Goal: Task Accomplishment & Management: Use online tool/utility

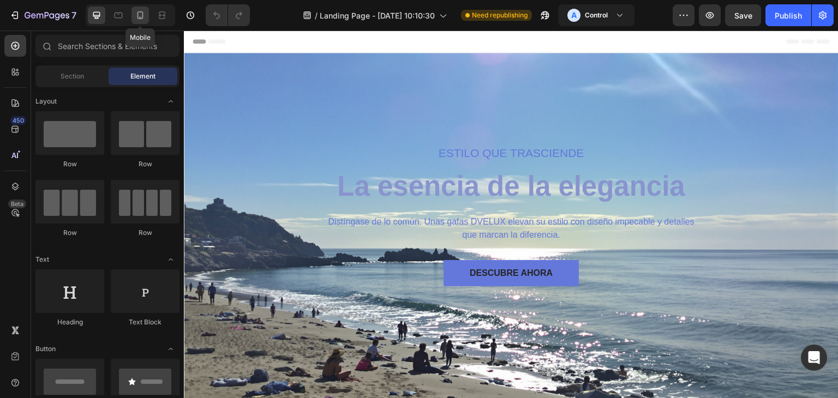
click at [139, 15] on icon at bounding box center [140, 15] width 11 height 11
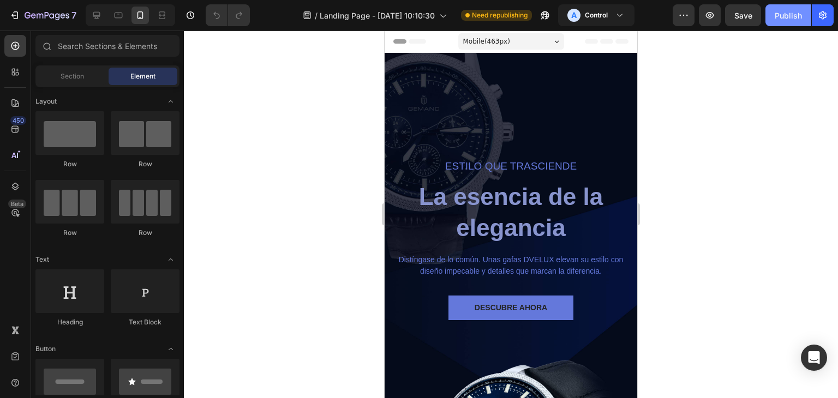
click at [781, 10] on div "Publish" at bounding box center [787, 15] width 27 height 11
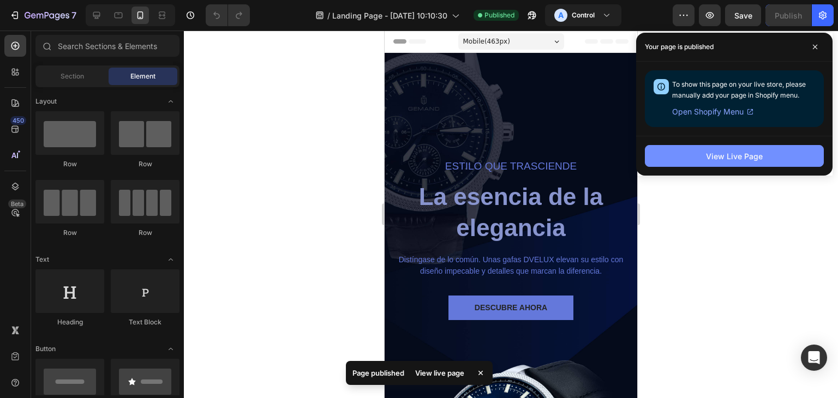
click at [730, 156] on div "View Live Page" at bounding box center [734, 155] width 57 height 11
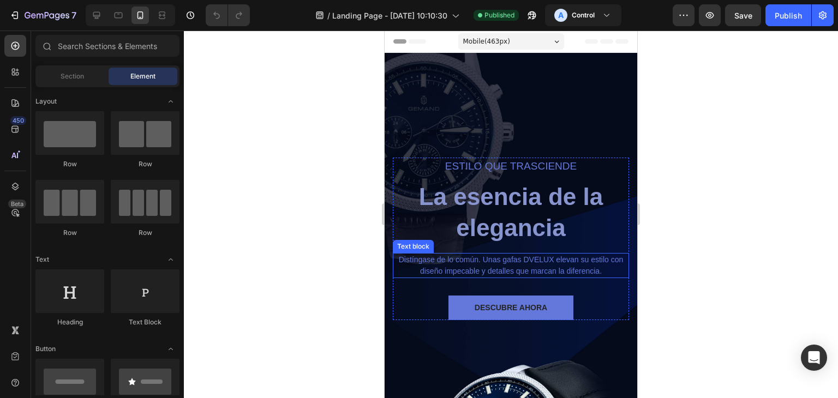
click at [509, 263] on p "Distíngase de lo común. Unas gafas DVELUX elevan su estilo con diseño impecable…" at bounding box center [511, 265] width 234 height 23
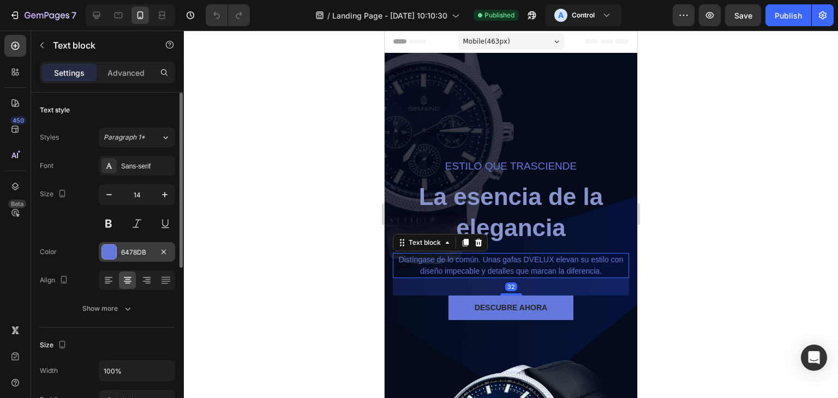
click at [107, 254] on div at bounding box center [109, 252] width 14 height 14
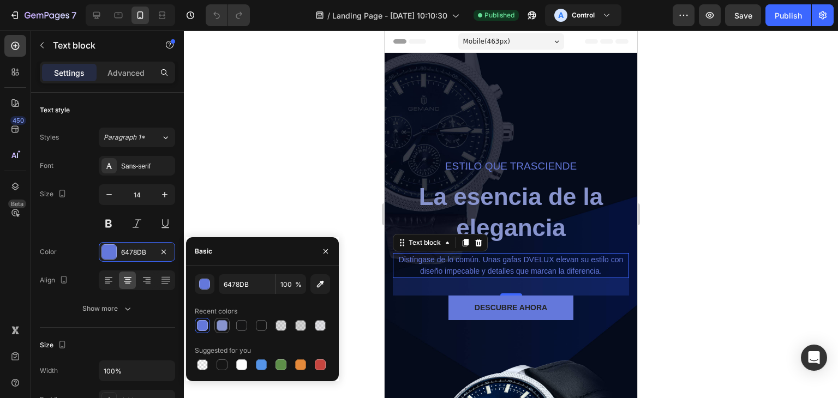
click at [219, 327] on div at bounding box center [221, 325] width 11 height 11
type input "8894CE"
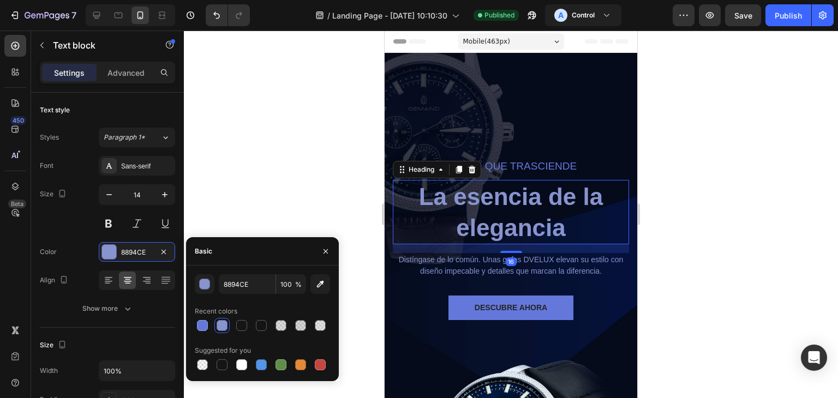
click at [501, 216] on h2 "La esencia de la elegancia" at bounding box center [511, 212] width 236 height 64
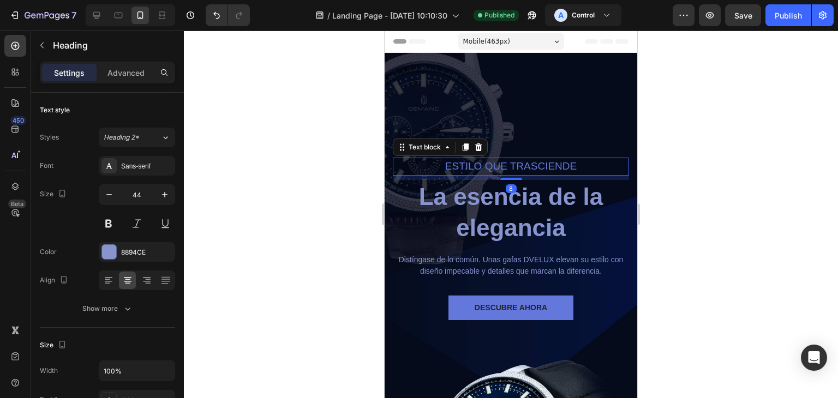
click at [512, 171] on p "Estilo que Trasciende" at bounding box center [511, 167] width 234 height 16
click at [105, 251] on div at bounding box center [109, 252] width 14 height 14
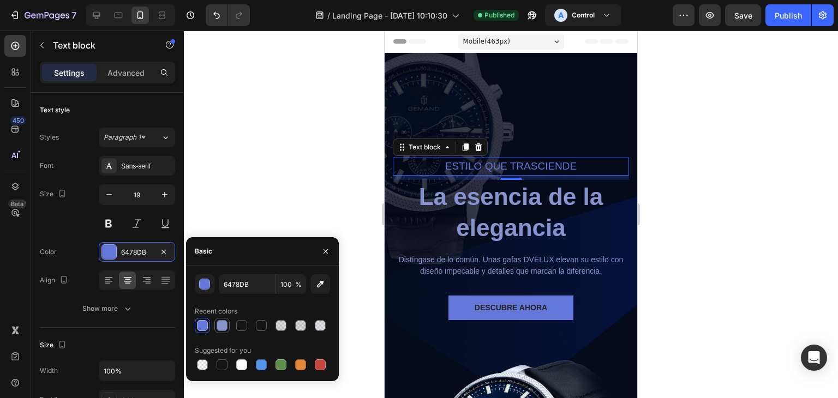
click at [218, 329] on div at bounding box center [221, 325] width 11 height 11
click at [793, 14] on div "Publish" at bounding box center [787, 15] width 27 height 11
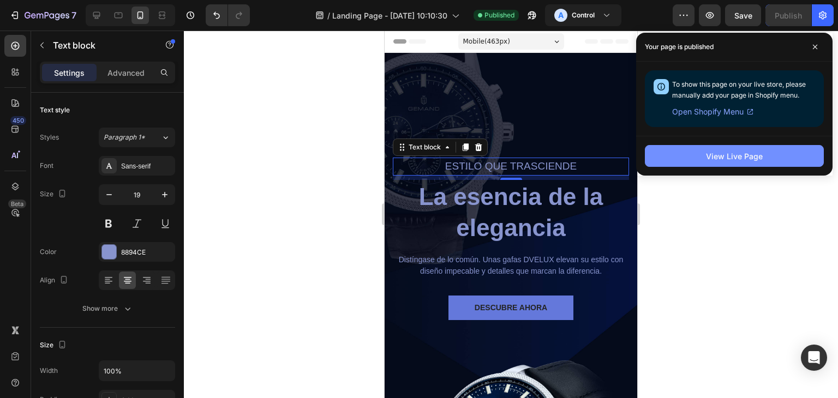
click at [710, 164] on button "View Live Page" at bounding box center [733, 156] width 179 height 22
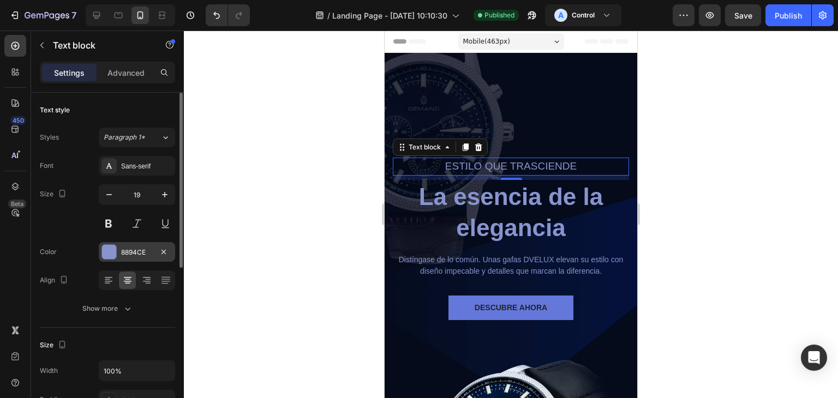
click at [112, 251] on div at bounding box center [109, 252] width 14 height 14
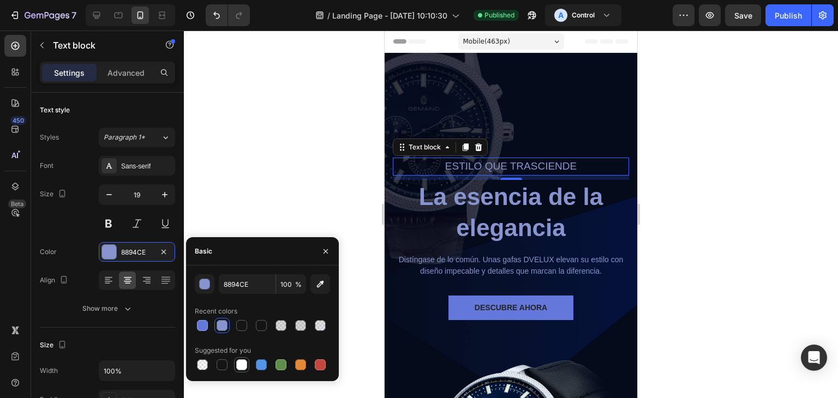
click at [238, 363] on div at bounding box center [241, 364] width 11 height 11
click at [216, 363] on div at bounding box center [221, 364] width 11 height 11
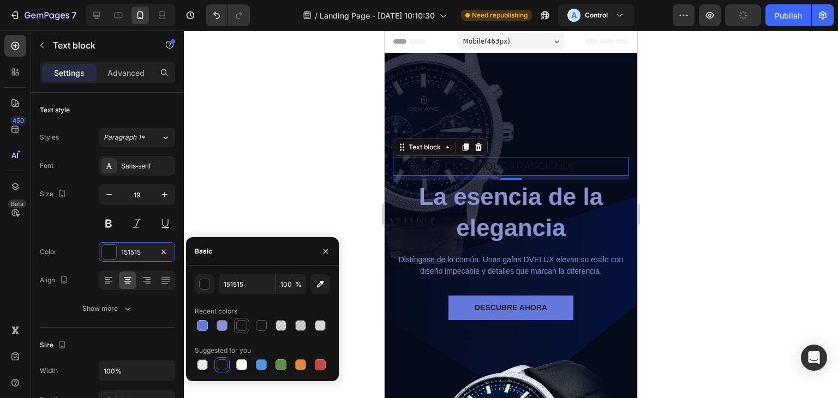
click at [246, 325] on div at bounding box center [241, 325] width 11 height 11
click at [273, 328] on div at bounding box center [262, 325] width 135 height 15
click at [250, 328] on div at bounding box center [262, 325] width 135 height 15
click at [272, 329] on div at bounding box center [262, 325] width 135 height 15
click at [267, 329] on div at bounding box center [261, 325] width 13 height 13
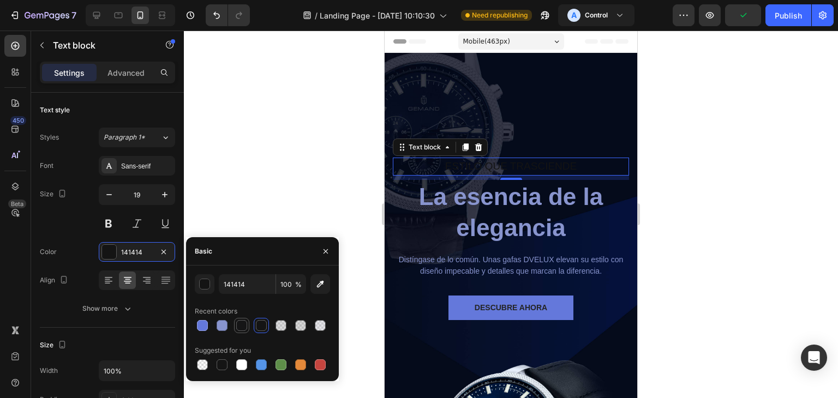
click at [242, 327] on div at bounding box center [241, 325] width 11 height 11
type input "151516"
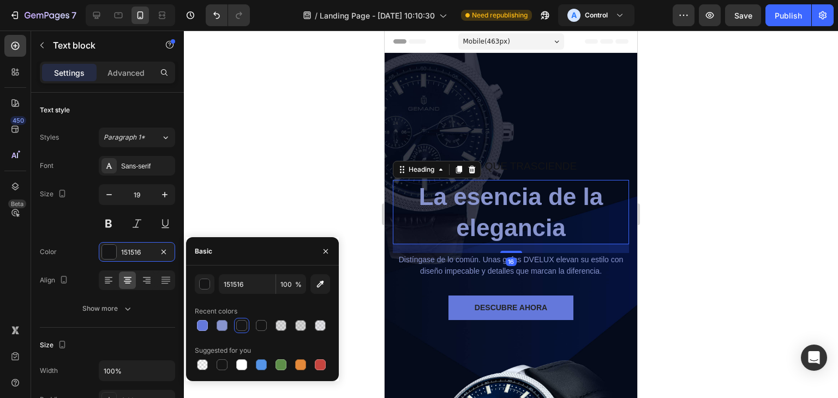
click at [510, 235] on h2 "La esencia de la elegancia" at bounding box center [511, 212] width 236 height 64
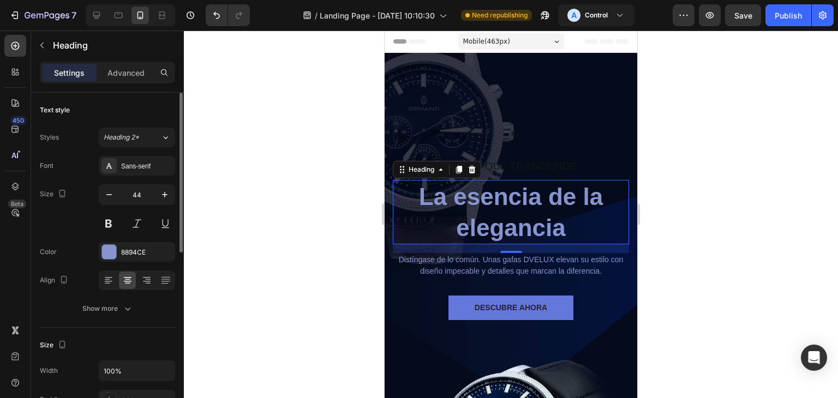
click at [98, 256] on div "Color 8894CE" at bounding box center [107, 252] width 135 height 20
click at [110, 251] on div at bounding box center [109, 252] width 14 height 14
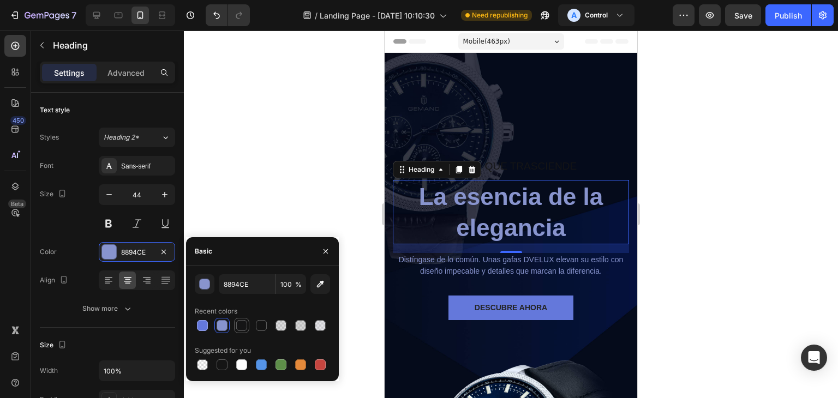
click at [248, 328] on div at bounding box center [241, 325] width 13 height 13
type input "151516"
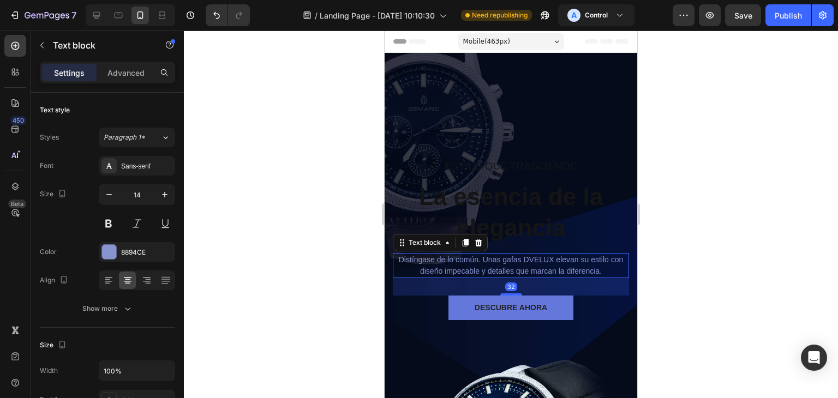
click at [485, 273] on p "Distíngase de lo común. Unas gafas DVELUX elevan su estilo con diseño impecable…" at bounding box center [511, 265] width 234 height 23
click at [486, 263] on p "Distíngase de lo común. Unas gafas DVELUX elevan su estilo con diseño impecable…" at bounding box center [511, 265] width 234 height 23
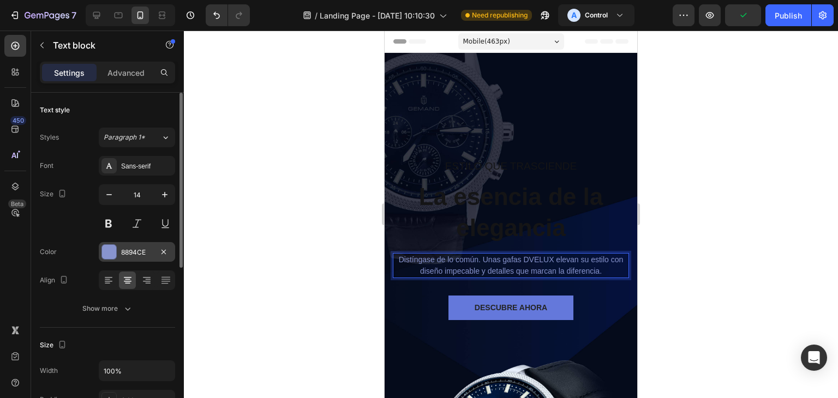
click at [111, 251] on div at bounding box center [109, 252] width 14 height 14
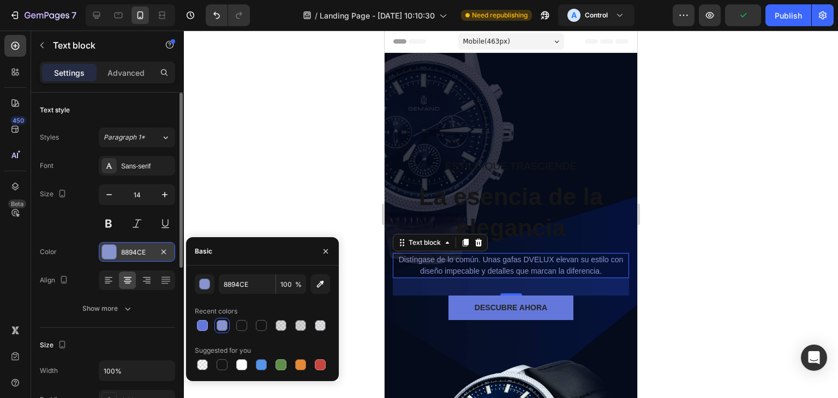
click at [107, 251] on div at bounding box center [109, 252] width 14 height 14
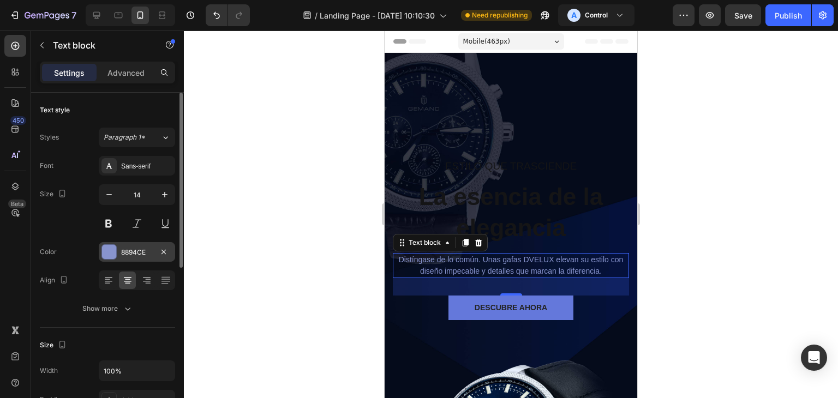
click at [109, 258] on div at bounding box center [109, 252] width 14 height 14
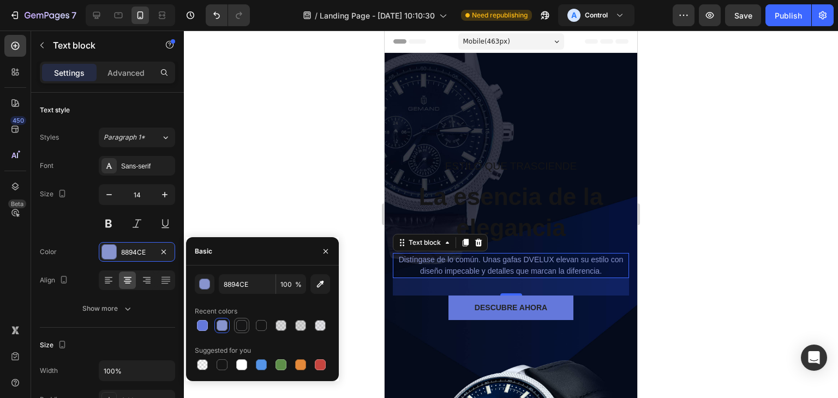
click at [239, 328] on div at bounding box center [241, 325] width 11 height 11
type input "151516"
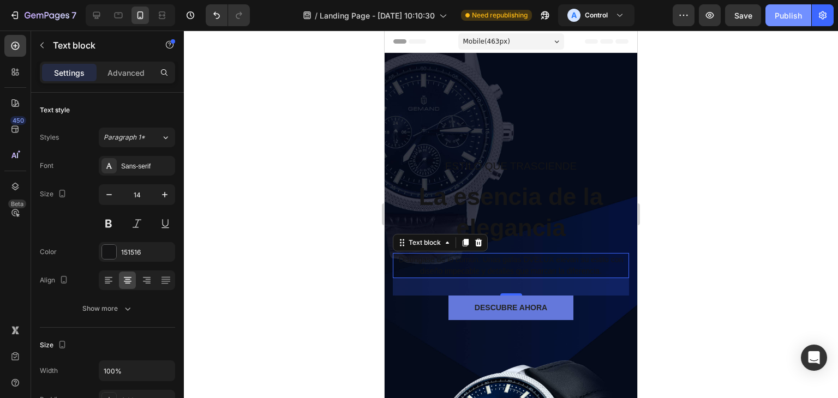
click at [794, 15] on div "Publish" at bounding box center [787, 15] width 27 height 11
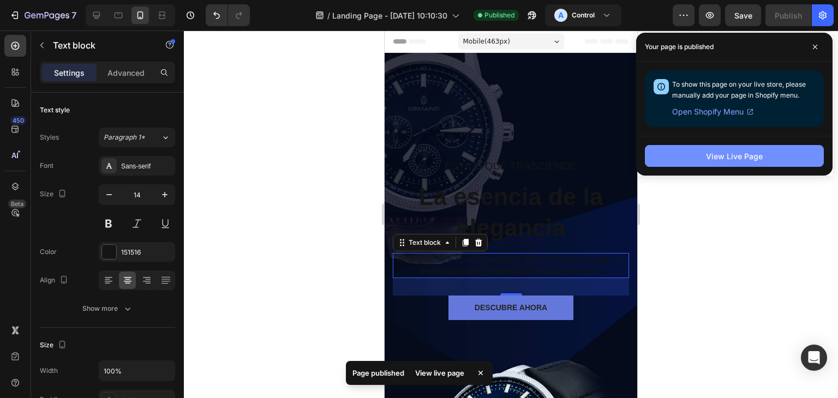
click at [689, 149] on button "View Live Page" at bounding box center [733, 156] width 179 height 22
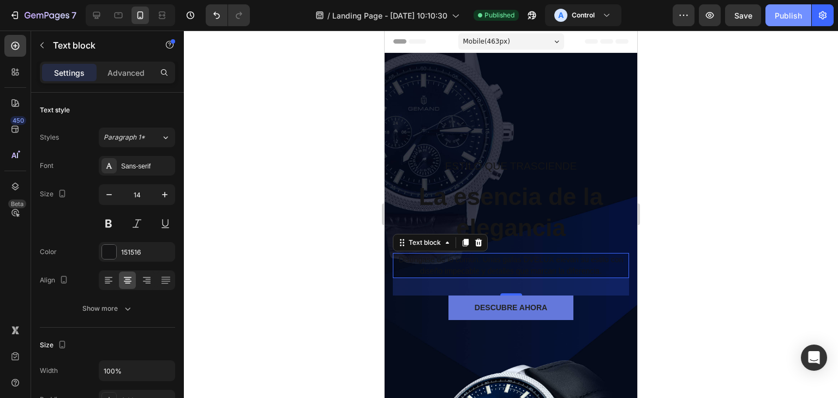
click at [773, 25] on button "Publish" at bounding box center [788, 15] width 46 height 22
click at [592, 7] on button "A Control" at bounding box center [583, 15] width 76 height 22
click at [704, 71] on div at bounding box center [511, 214] width 654 height 367
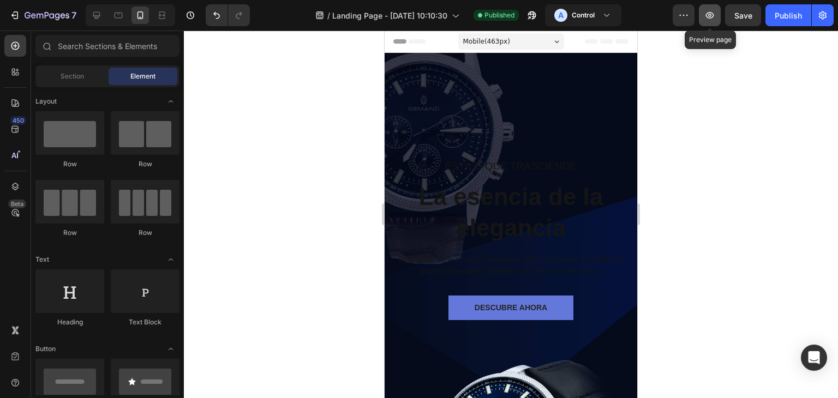
click at [704, 19] on icon "button" at bounding box center [709, 15] width 11 height 11
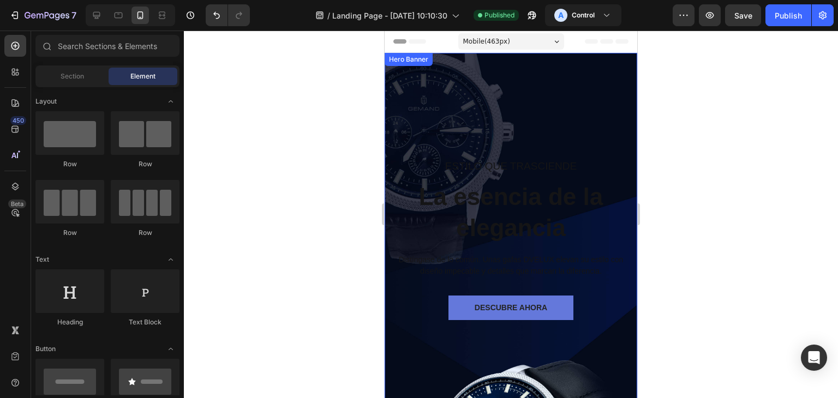
click at [573, 132] on div "Estilo que Trasciende Text block La esencia de la elegancia Heading Distíngase …" at bounding box center [511, 290] width 236 height 441
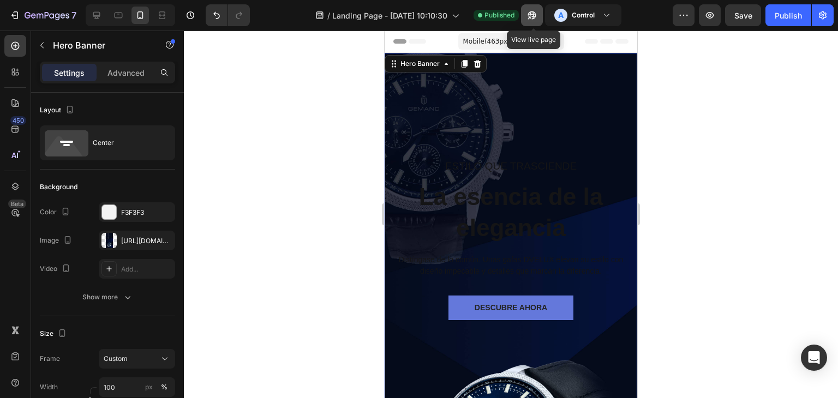
click at [535, 16] on icon "button" at bounding box center [531, 15] width 11 height 11
click at [537, 87] on div "Estilo que Trasciende Text block La esencia de la elegancia Heading Distíngase …" at bounding box center [511, 290] width 236 height 441
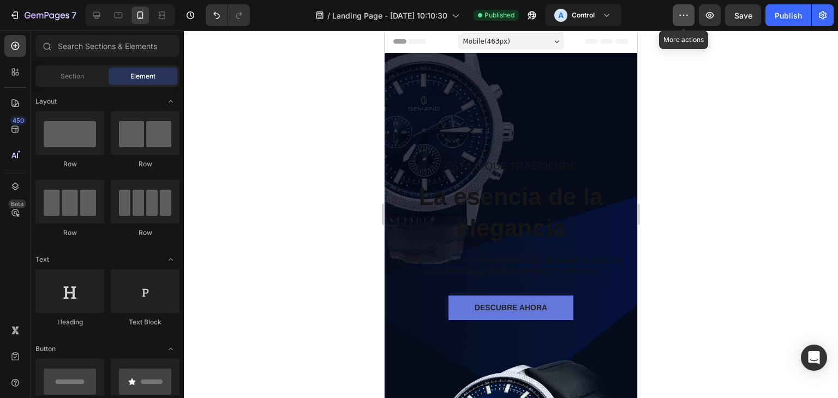
click at [679, 22] on button "button" at bounding box center [683, 15] width 22 height 22
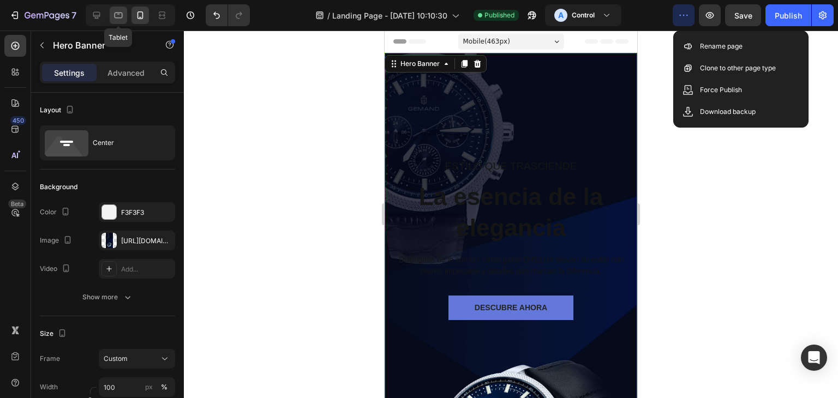
click at [116, 14] on icon at bounding box center [118, 15] width 11 height 11
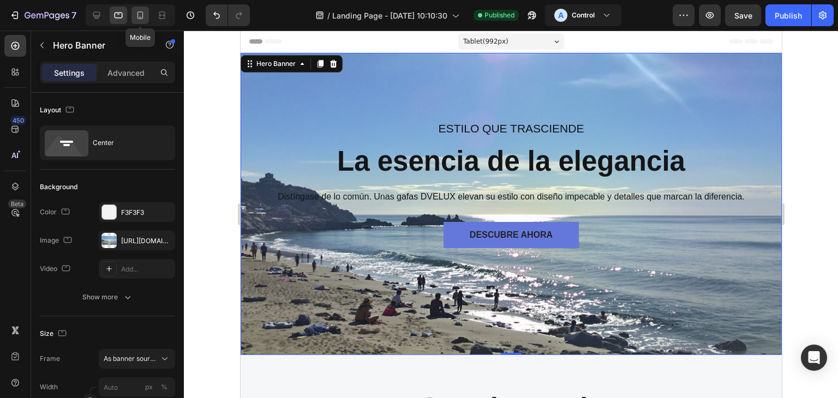
click at [135, 14] on icon at bounding box center [140, 15] width 11 height 11
type input "100"
type input "Auto"
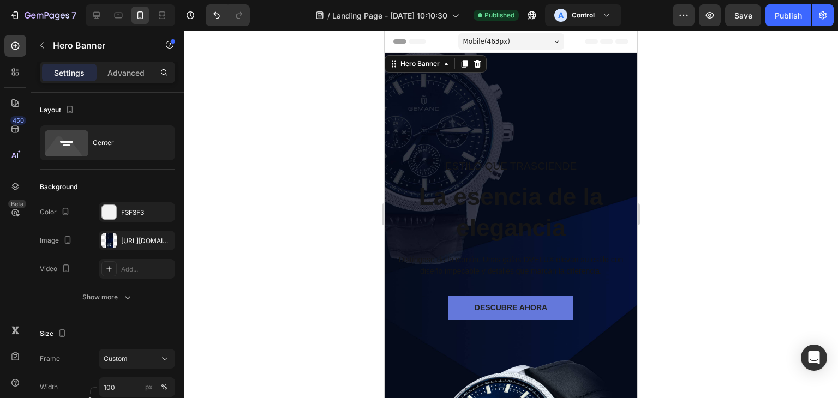
click at [419, 103] on div "Estilo que Trasciende Text block La esencia de la elegancia Heading Distíngase …" at bounding box center [511, 290] width 236 height 441
click at [111, 243] on div at bounding box center [108, 240] width 15 height 15
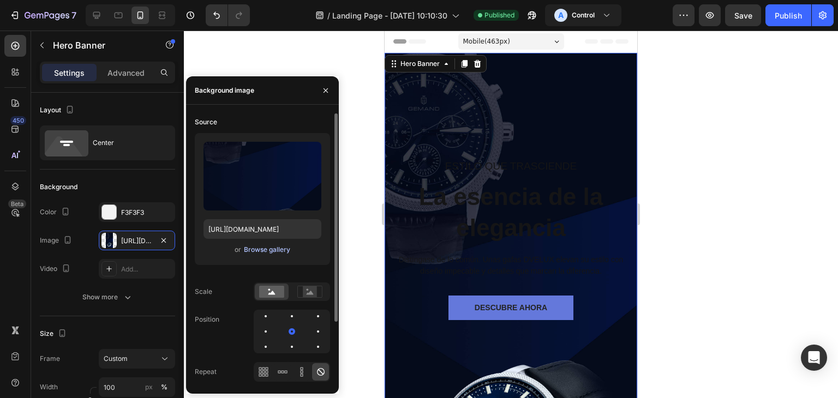
click at [260, 251] on div "Browse gallery" at bounding box center [267, 250] width 46 height 10
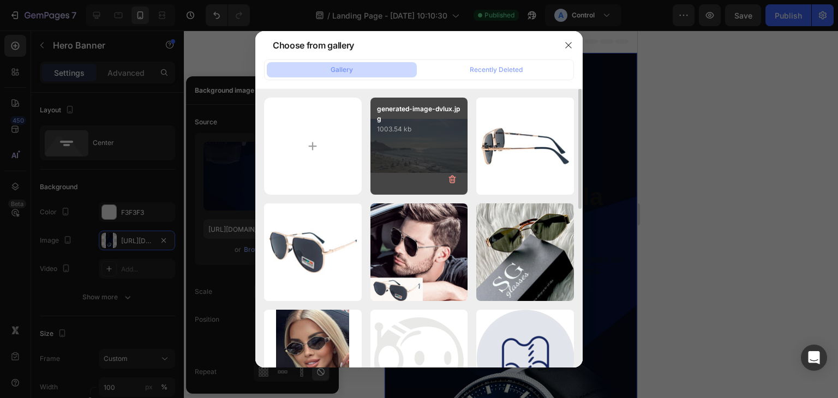
click at [407, 150] on div "generated-image-dvlux.jpg 1003.54 kb" at bounding box center [419, 147] width 98 height 98
type input "[URL][DOMAIN_NAME]"
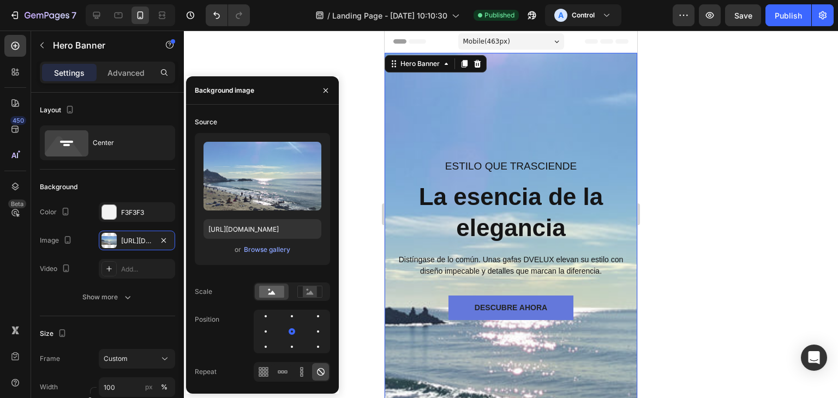
click at [749, 53] on div at bounding box center [511, 214] width 654 height 367
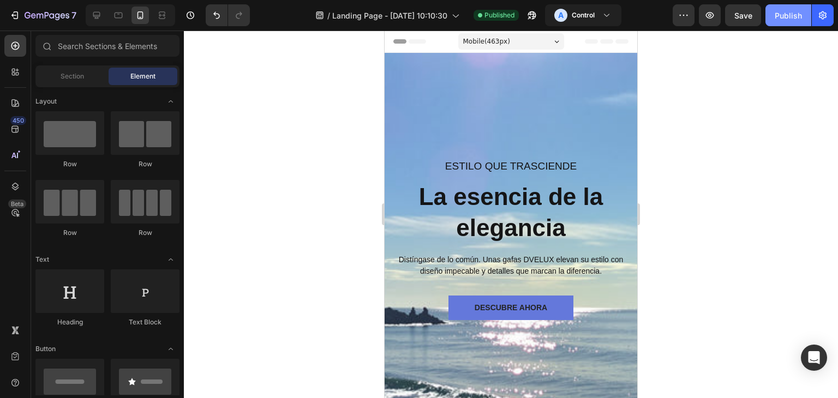
click at [774, 14] on button "Publish" at bounding box center [788, 15] width 46 height 22
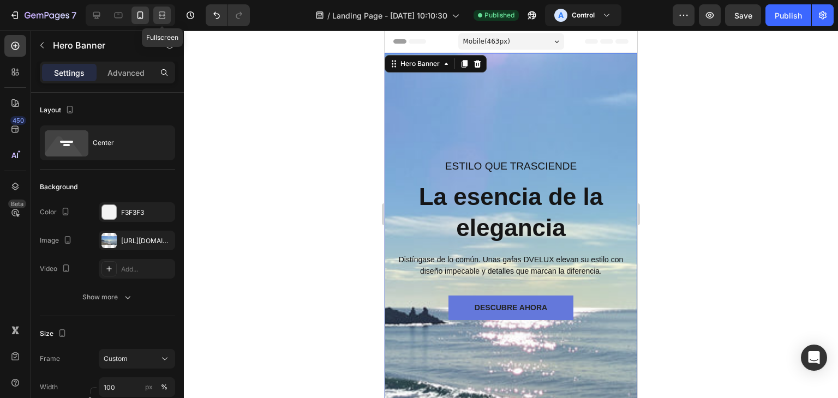
click at [166, 14] on icon at bounding box center [161, 15] width 11 height 11
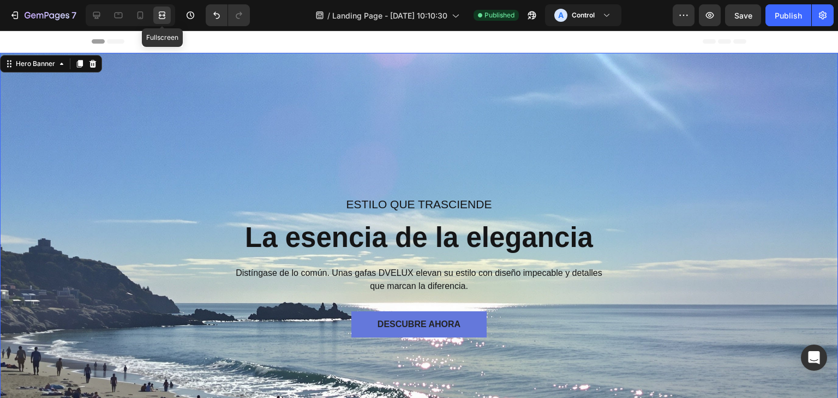
click at [165, 14] on icon at bounding box center [161, 15] width 11 height 11
click at [148, 16] on div at bounding box center [139, 15] width 17 height 17
type input "Auto"
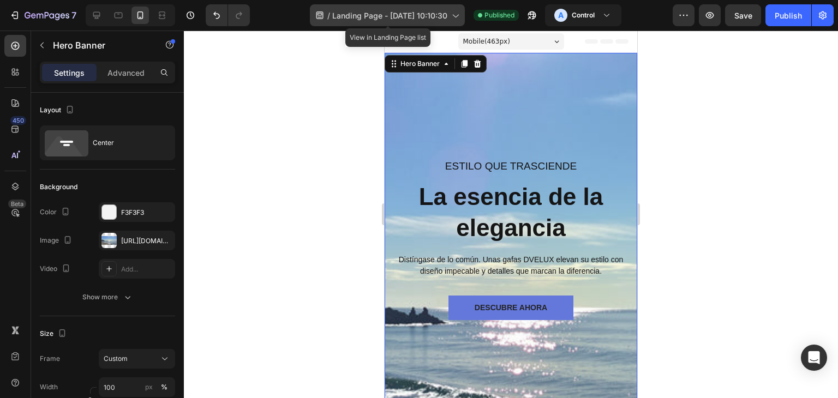
click at [414, 15] on span "Landing Page - [DATE] 10:10:30" at bounding box center [389, 15] width 115 height 11
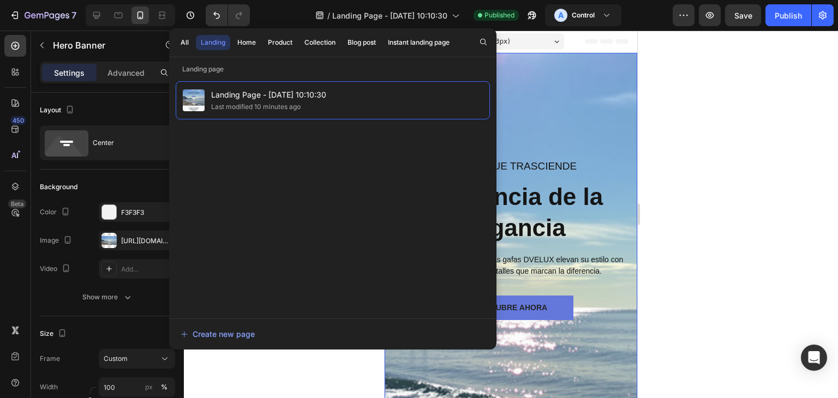
click at [698, 140] on div at bounding box center [511, 214] width 654 height 367
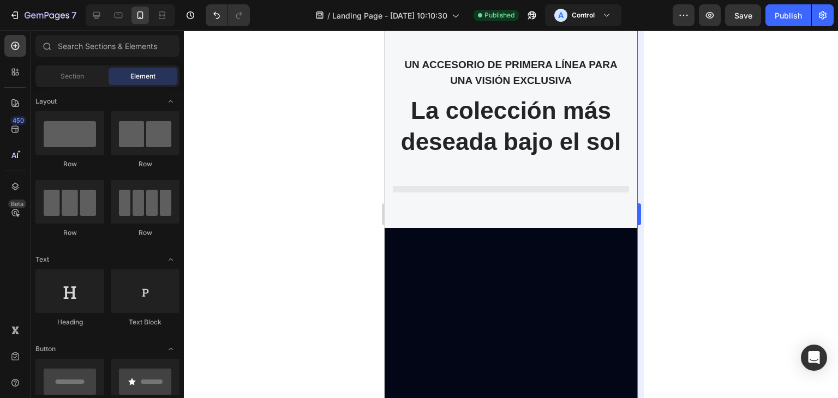
scroll to position [924, 0]
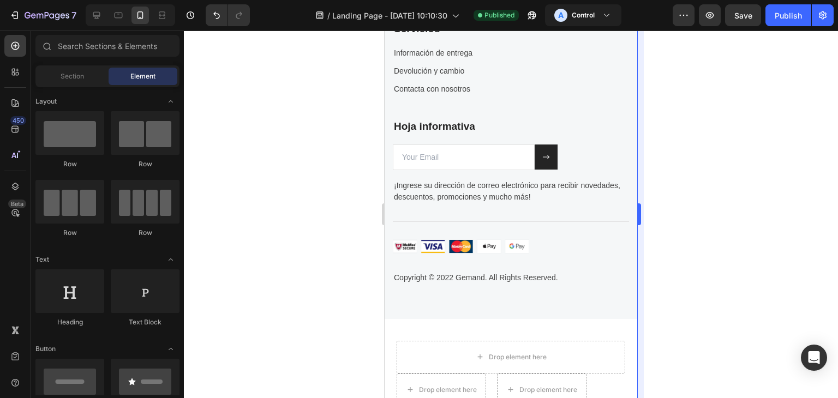
scroll to position [4566, 0]
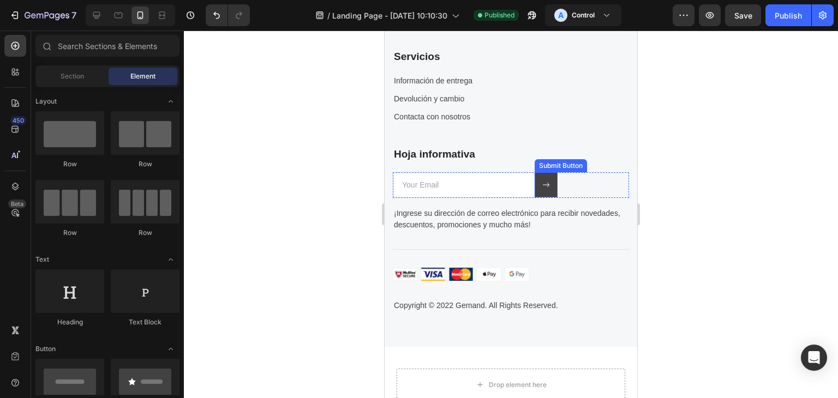
click at [549, 189] on icon at bounding box center [546, 185] width 8 height 8
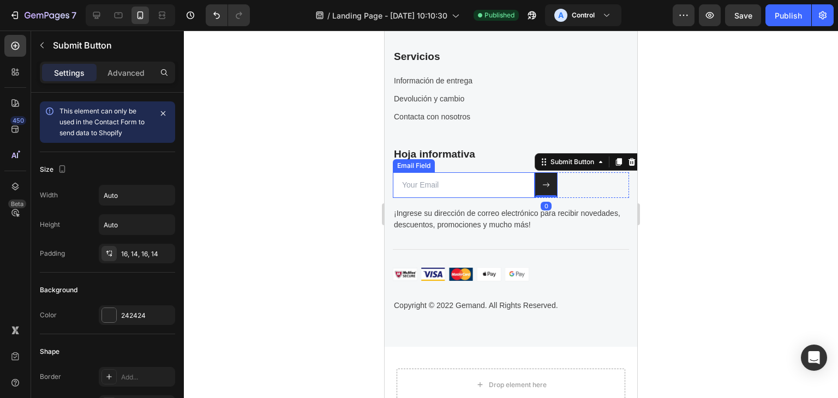
click at [496, 198] on input "email" at bounding box center [464, 185] width 142 height 26
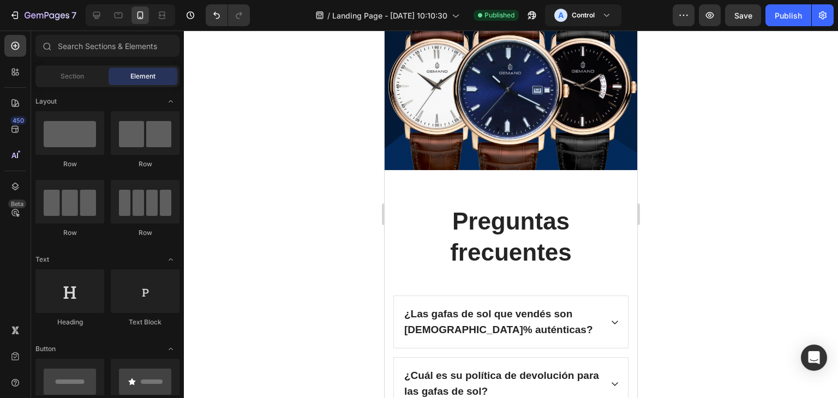
scroll to position [3974, 0]
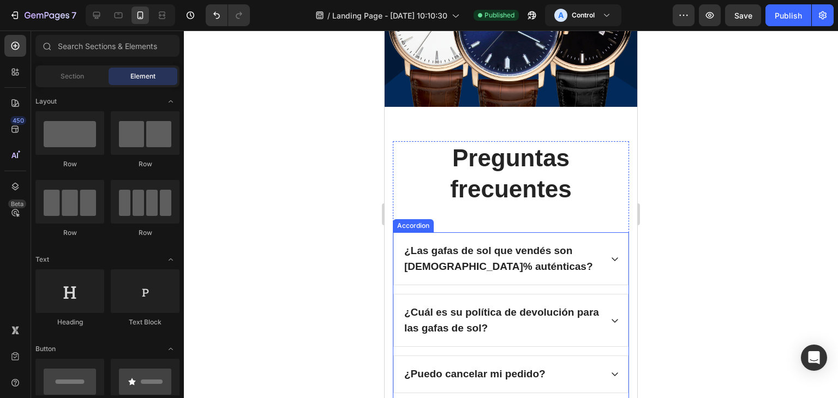
click at [600, 316] on div "¿Cuál es su política de devolución para las gafas de sol?" at bounding box center [511, 320] width 234 height 52
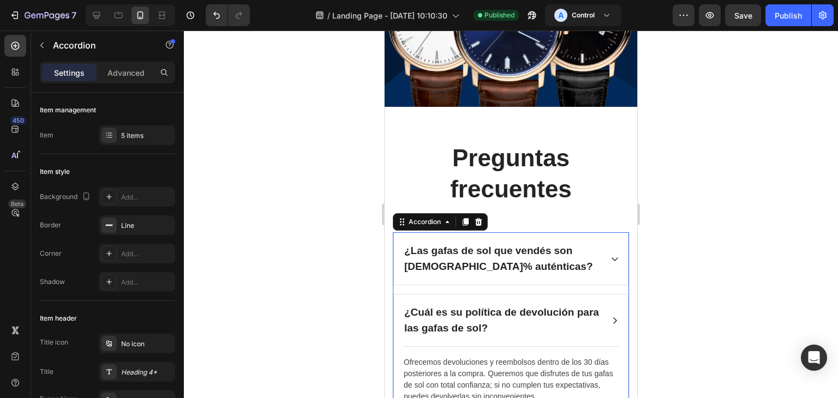
click at [610, 316] on icon at bounding box center [614, 320] width 9 height 9
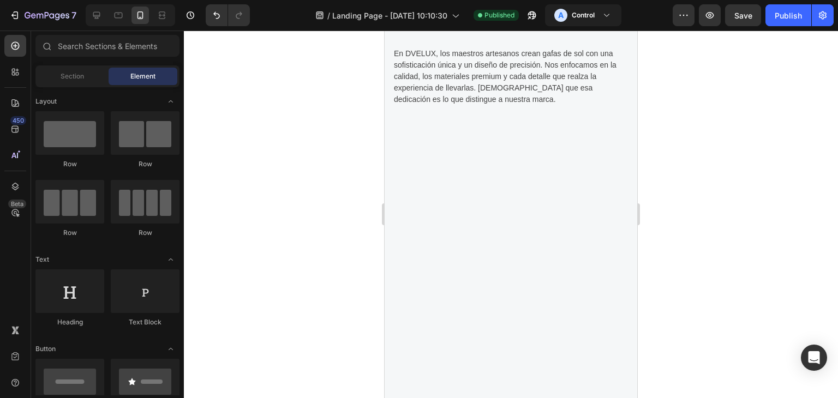
scroll to position [0, 0]
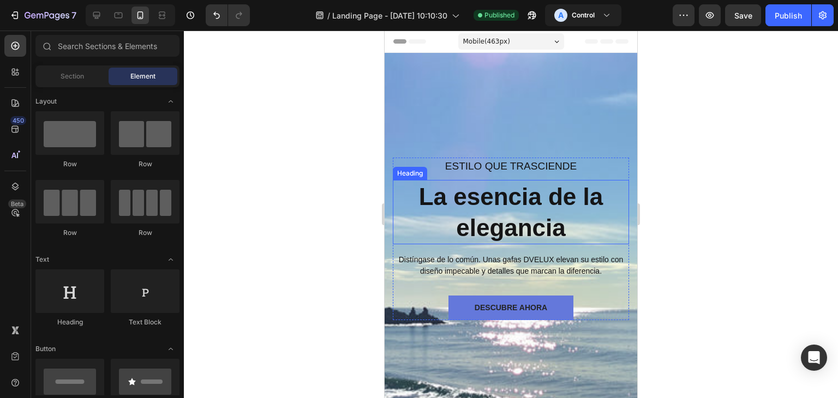
click at [465, 204] on h2 "La esencia de la elegancia" at bounding box center [511, 212] width 236 height 64
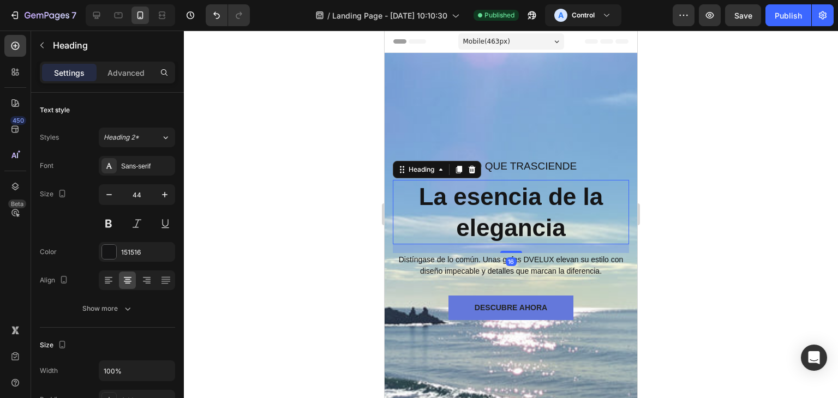
click at [461, 196] on h2 "La esencia de la elegancia" at bounding box center [511, 212] width 236 height 64
click at [465, 231] on p "La Esencia de la elegancia" at bounding box center [511, 212] width 234 height 62
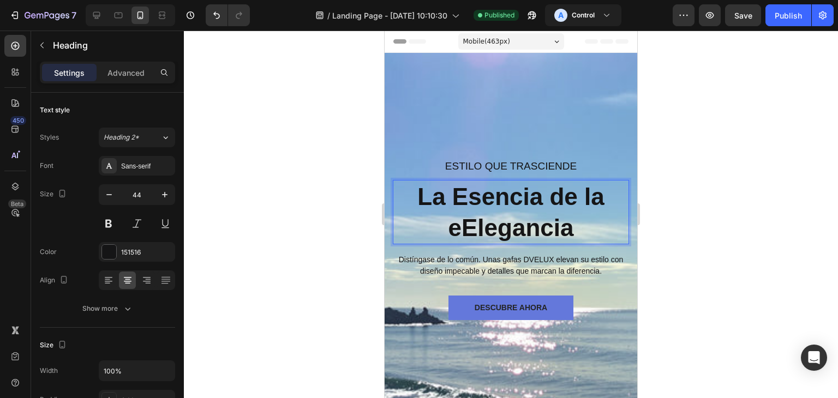
click at [461, 231] on p "La Esencia de la eElegancia" at bounding box center [511, 212] width 234 height 62
click at [556, 199] on p "La Esencia de la Elegancia" at bounding box center [511, 212] width 234 height 62
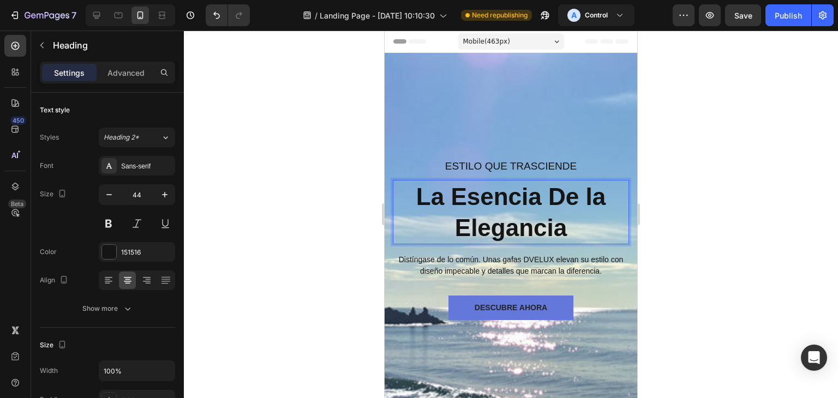
click at [592, 196] on p "La Esencia De la Elegancia" at bounding box center [511, 212] width 234 height 62
click at [581, 221] on p "La Esencia De La Elegancia" at bounding box center [511, 212] width 234 height 62
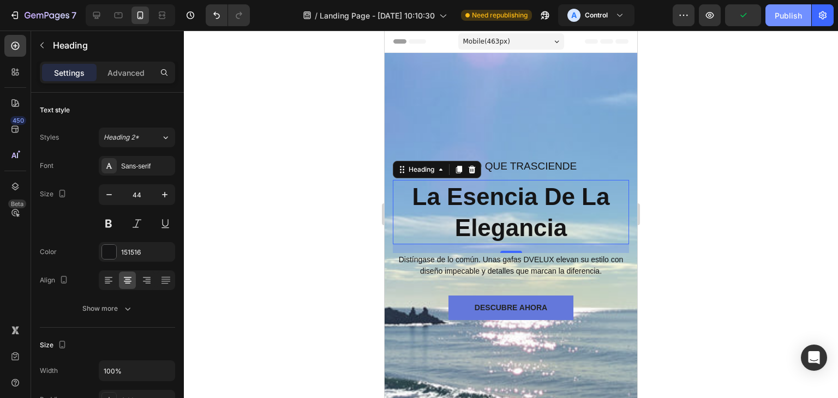
click at [780, 16] on div "Publish" at bounding box center [787, 15] width 27 height 11
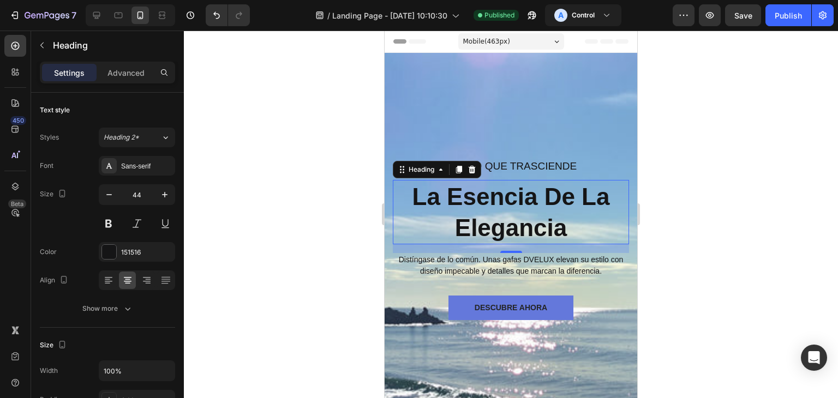
click at [794, 268] on div at bounding box center [511, 214] width 654 height 367
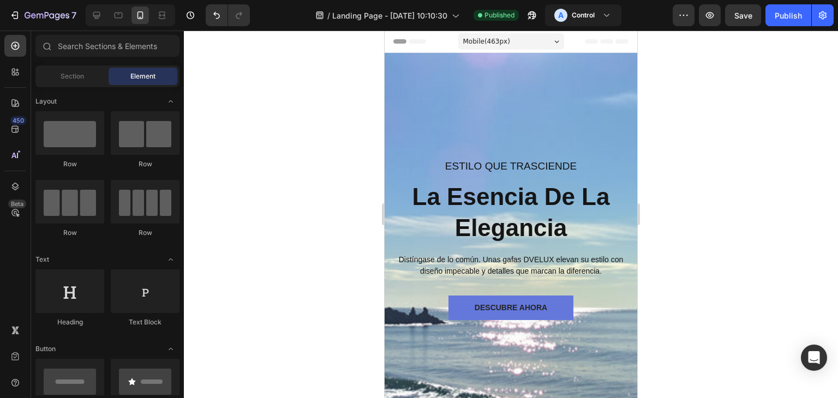
click at [425, 40] on span "Header" at bounding box center [417, 41] width 24 height 11
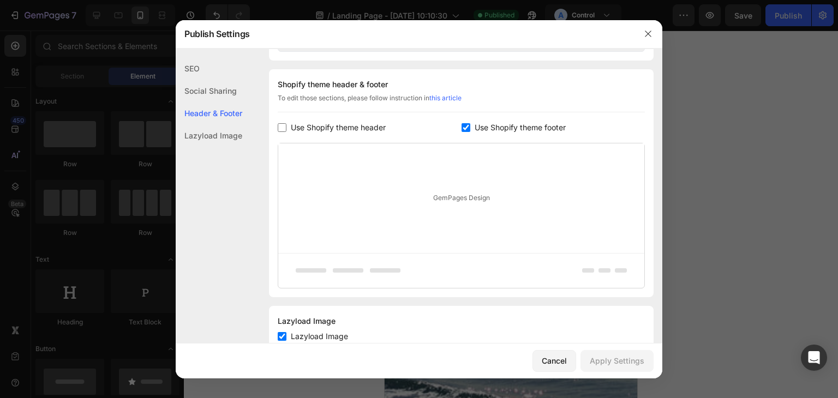
scroll to position [510, 0]
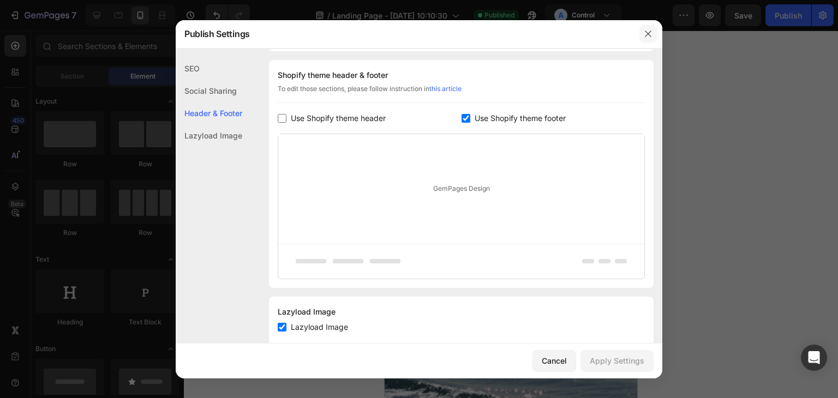
click at [650, 31] on icon "button" at bounding box center [647, 33] width 9 height 9
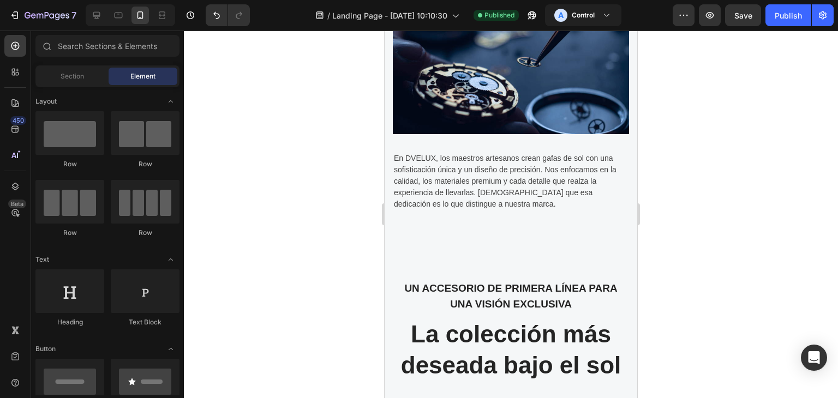
drag, startPoint x: 631, startPoint y: 53, endPoint x: 1021, endPoint y: 148, distance: 401.8
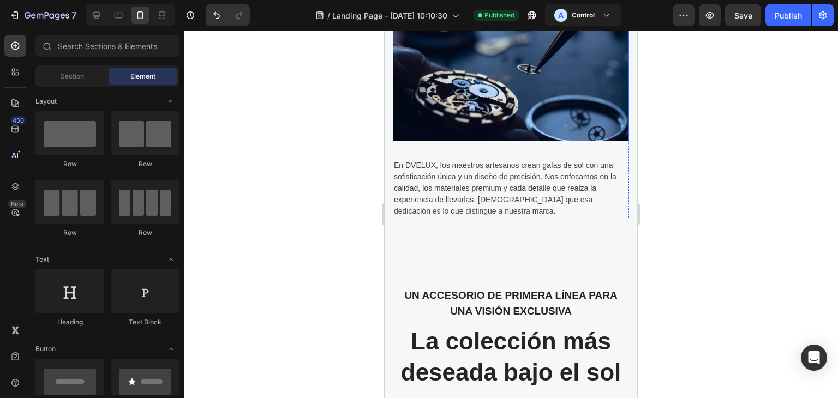
click at [533, 87] on img at bounding box center [511, 61] width 236 height 162
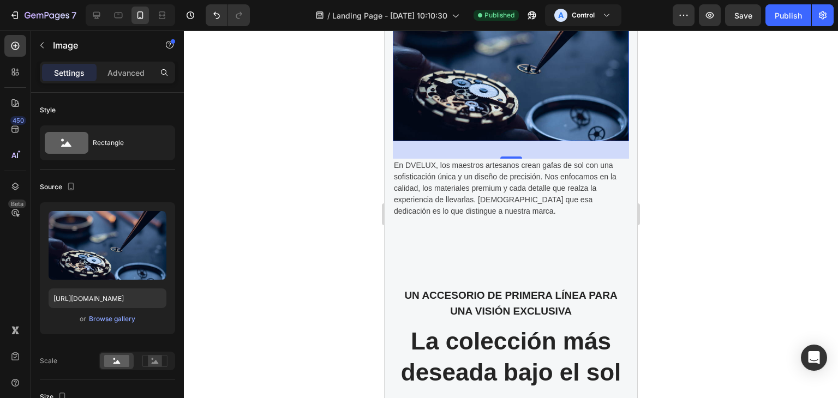
click at [478, 70] on img at bounding box center [511, 61] width 236 height 162
click at [125, 317] on div "Browse gallery" at bounding box center [112, 319] width 46 height 10
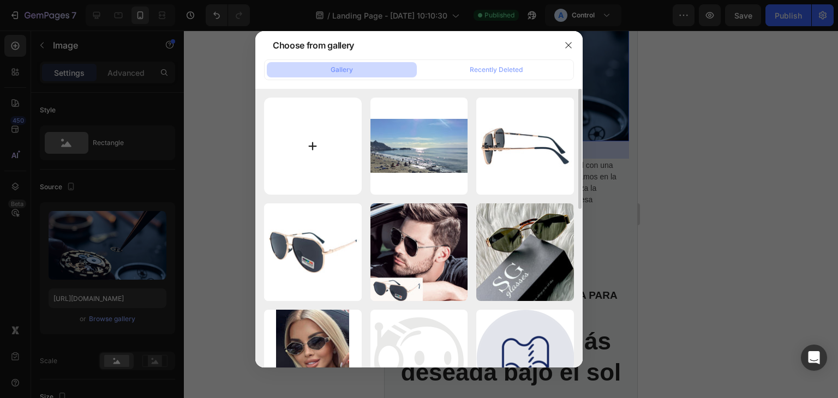
click at [323, 116] on input "file" at bounding box center [313, 147] width 98 height 98
type input "C:\fakepath\Fondo Landing Page Gafas de Sol Mejorado.png"
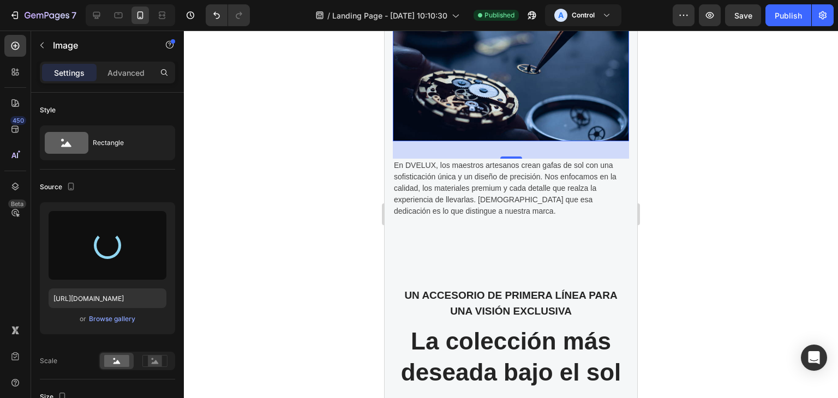
type input "[URL][DOMAIN_NAME]"
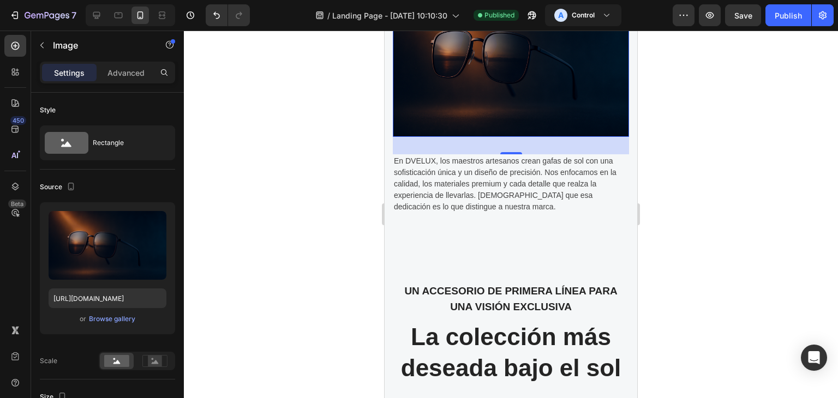
click at [324, 210] on div at bounding box center [511, 214] width 654 height 367
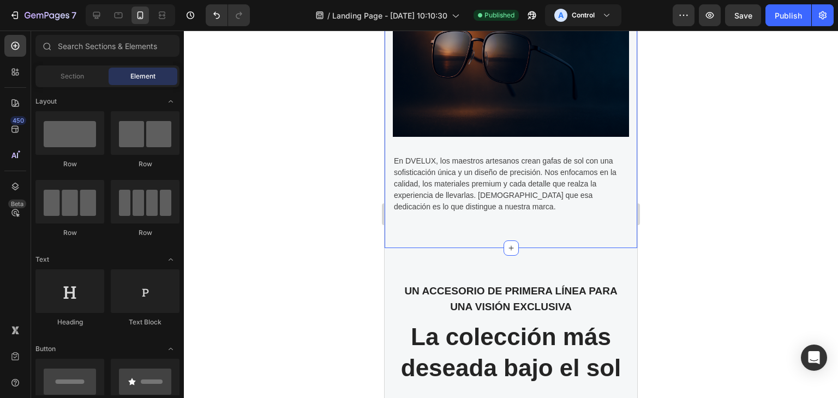
click at [696, 141] on div at bounding box center [511, 214] width 654 height 367
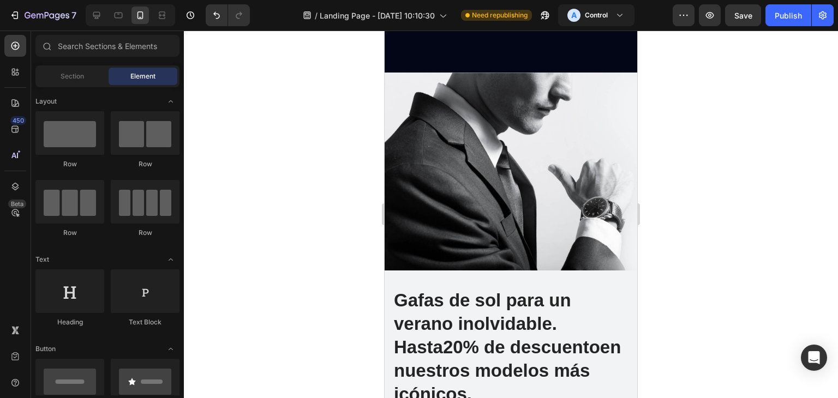
scroll to position [2370, 0]
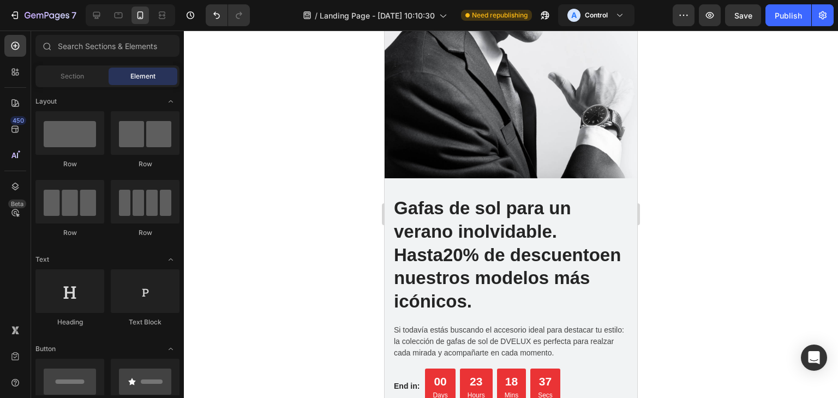
drag, startPoint x: 632, startPoint y: 109, endPoint x: 1034, endPoint y: 231, distance: 419.3
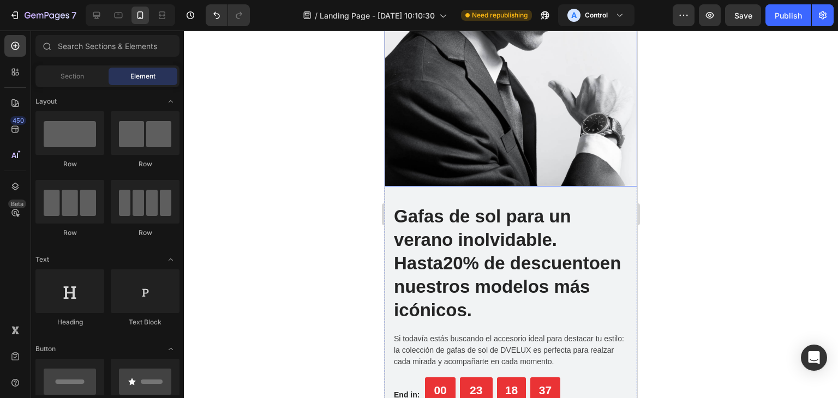
scroll to position [2228, 0]
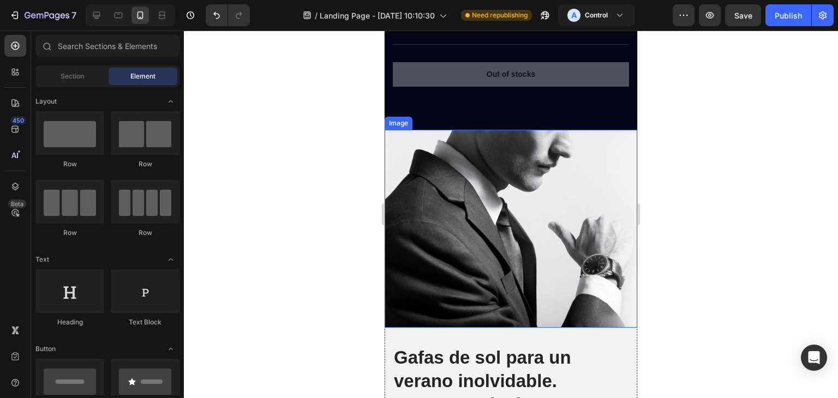
click at [602, 208] on img at bounding box center [510, 229] width 252 height 198
